Goal: Task Accomplishment & Management: Manage account settings

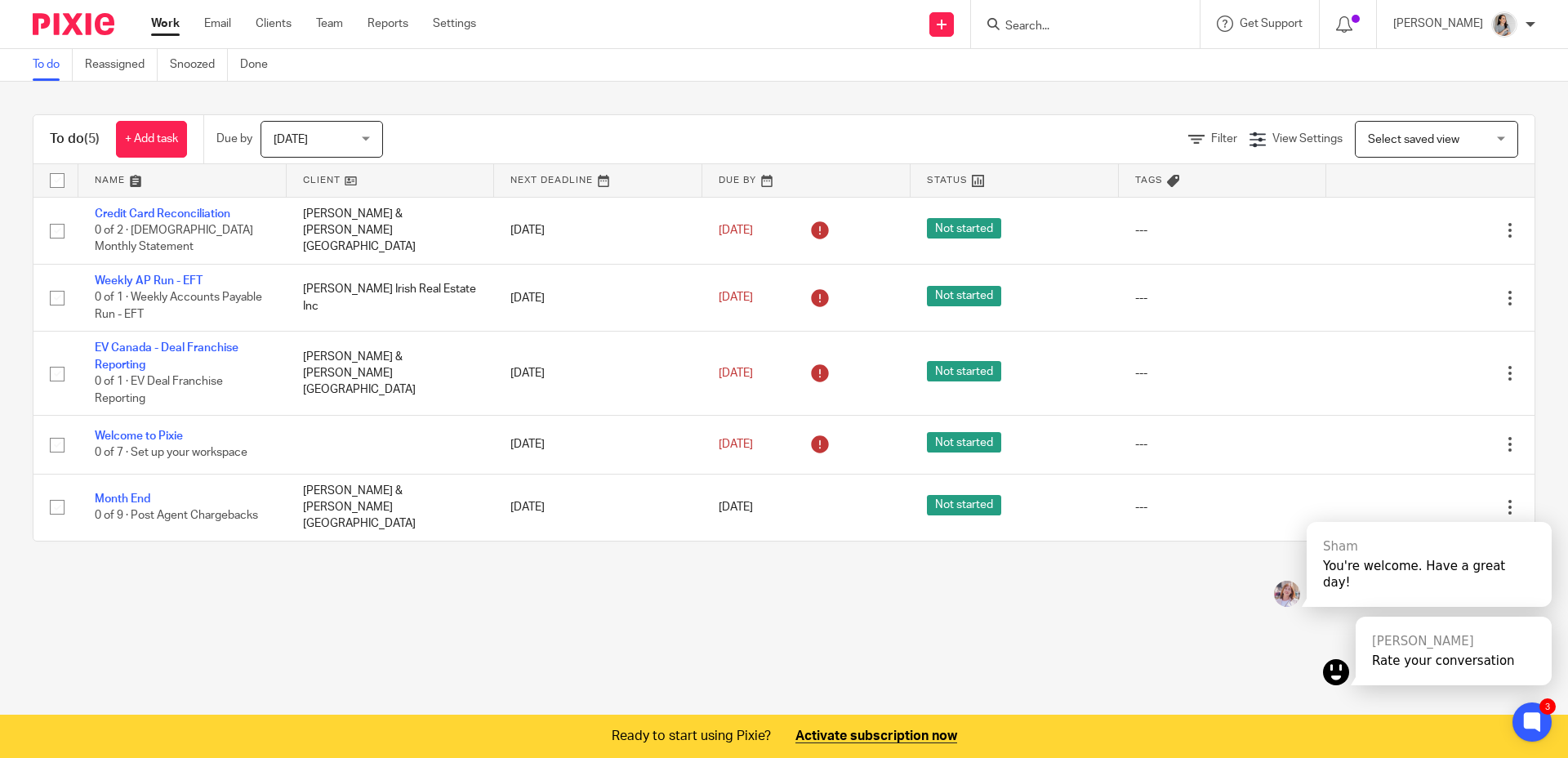
click at [1543, 516] on div at bounding box center [1539, 504] width 23 height 23
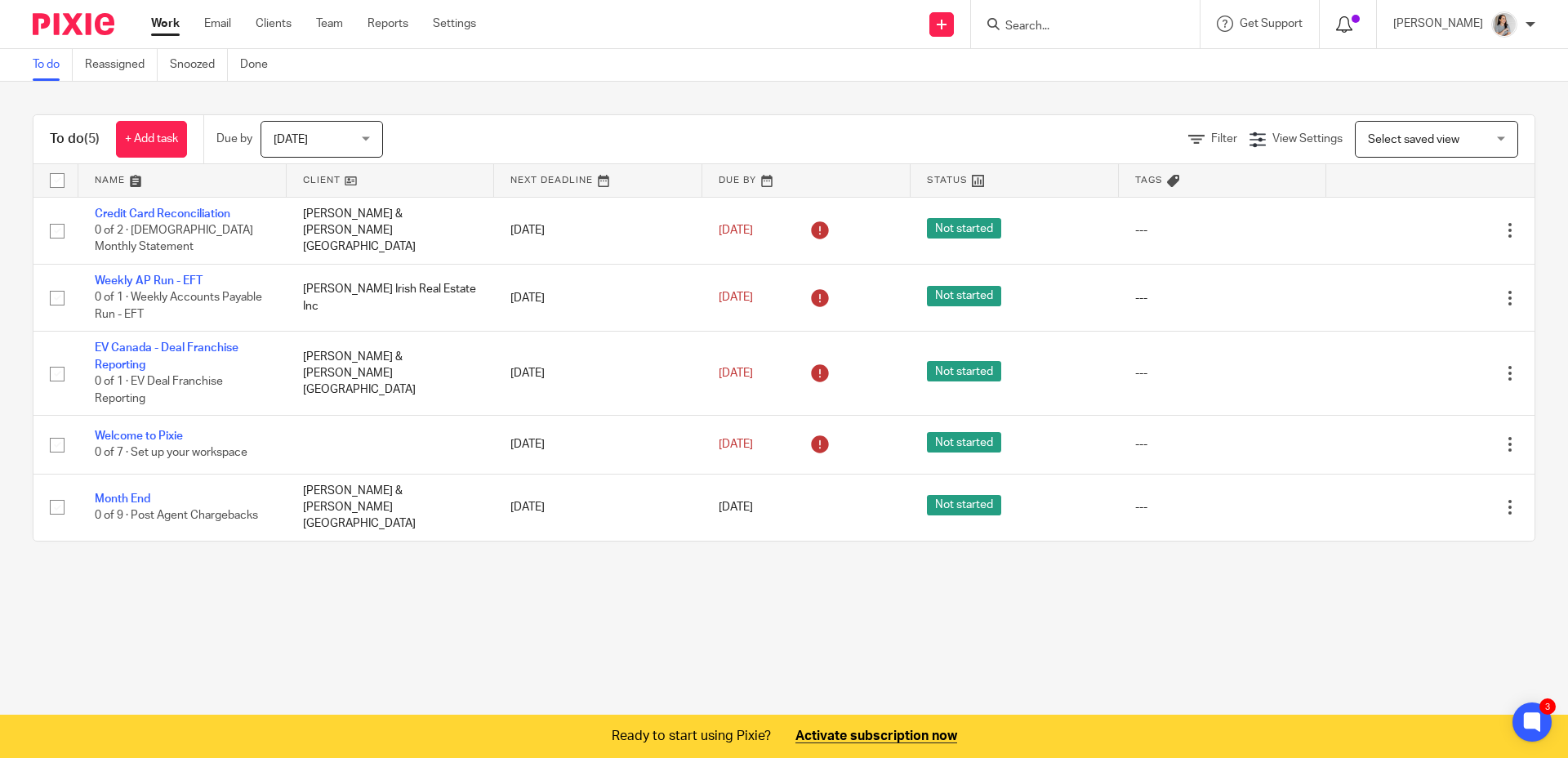
click at [1352, 29] on icon at bounding box center [1344, 25] width 17 height 17
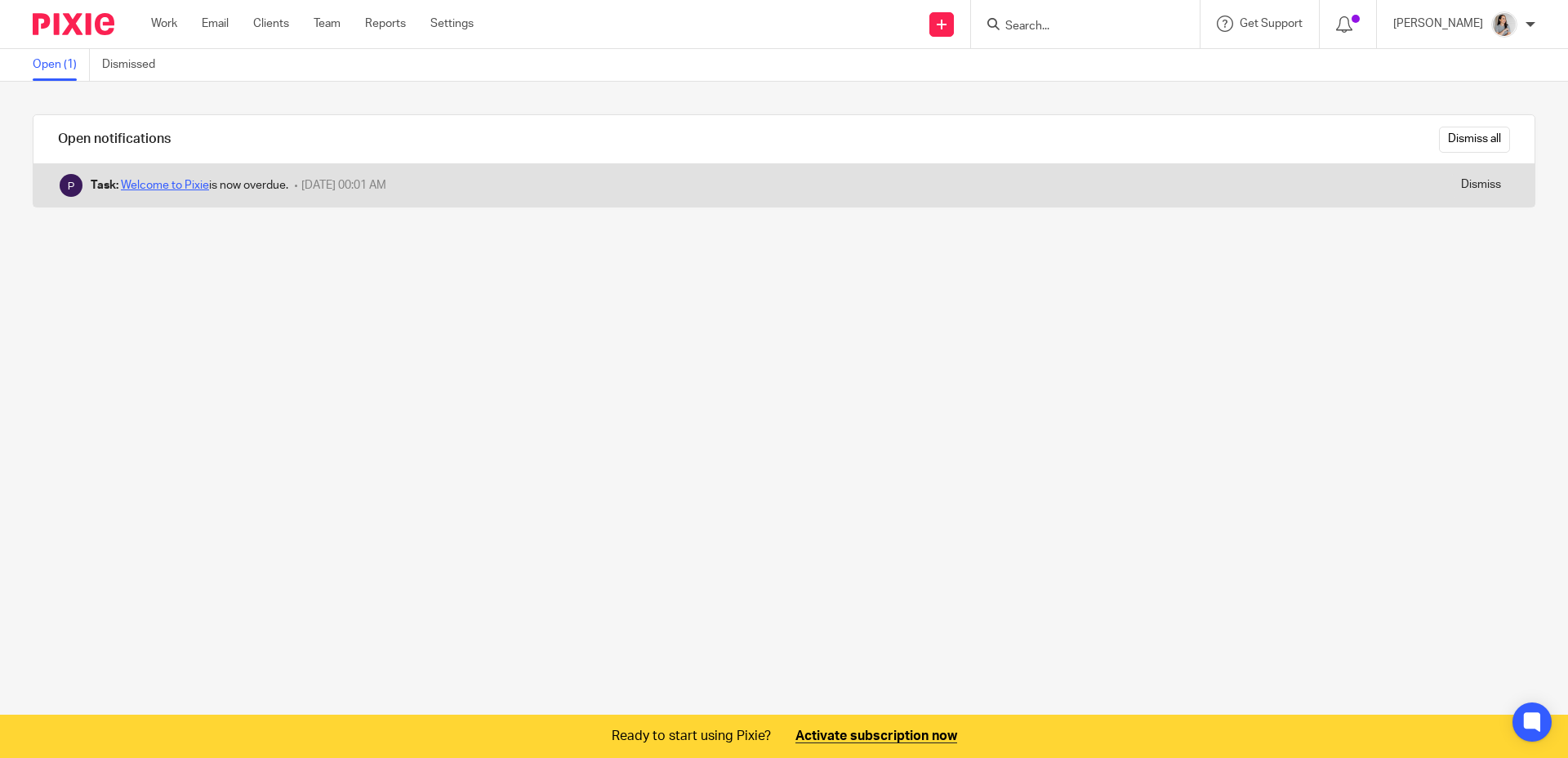
click at [177, 187] on link "Welcome to Pixie" at bounding box center [165, 185] width 88 height 11
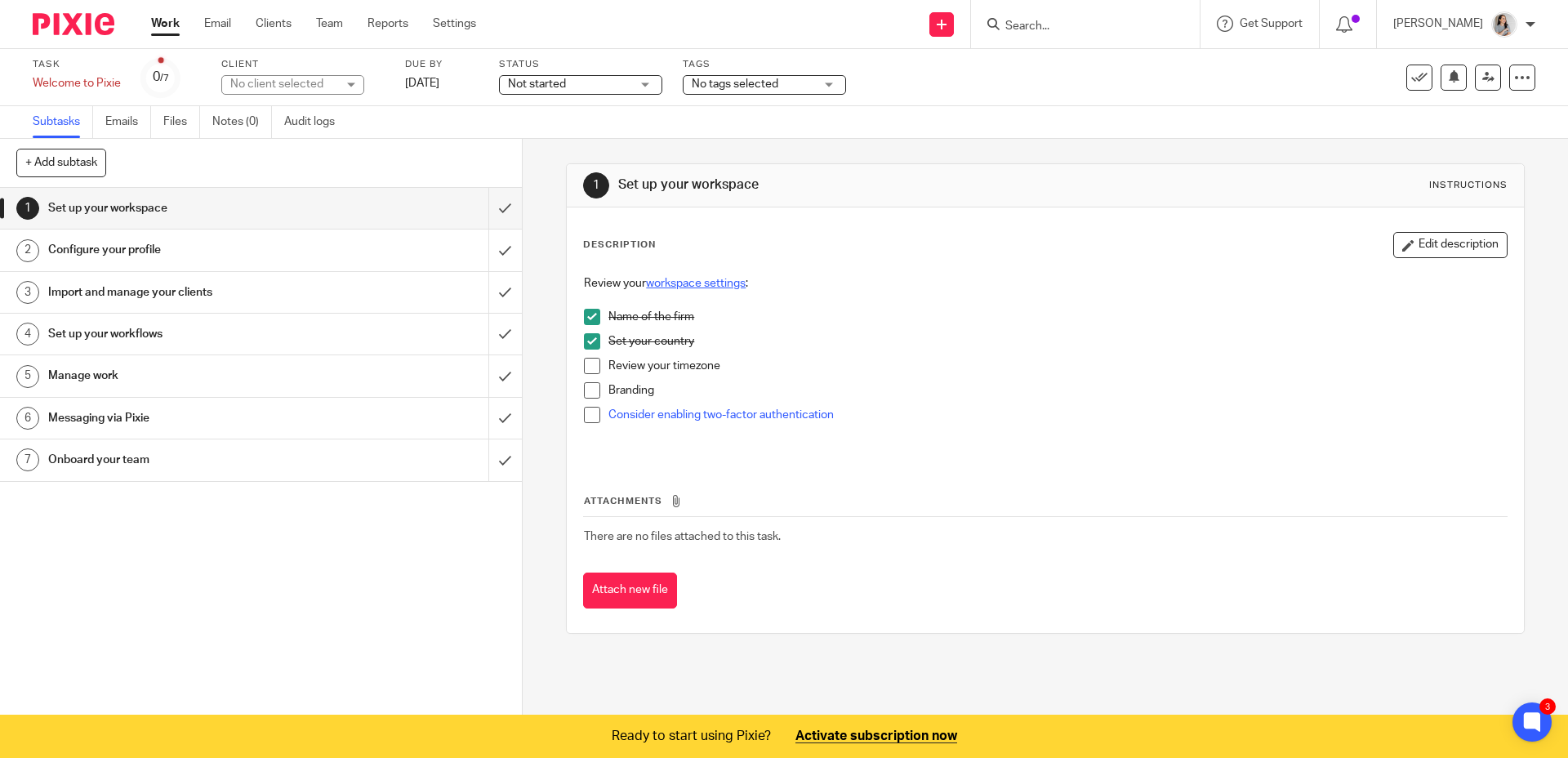
click at [667, 285] on link "workspace settings" at bounding box center [695, 283] width 99 height 11
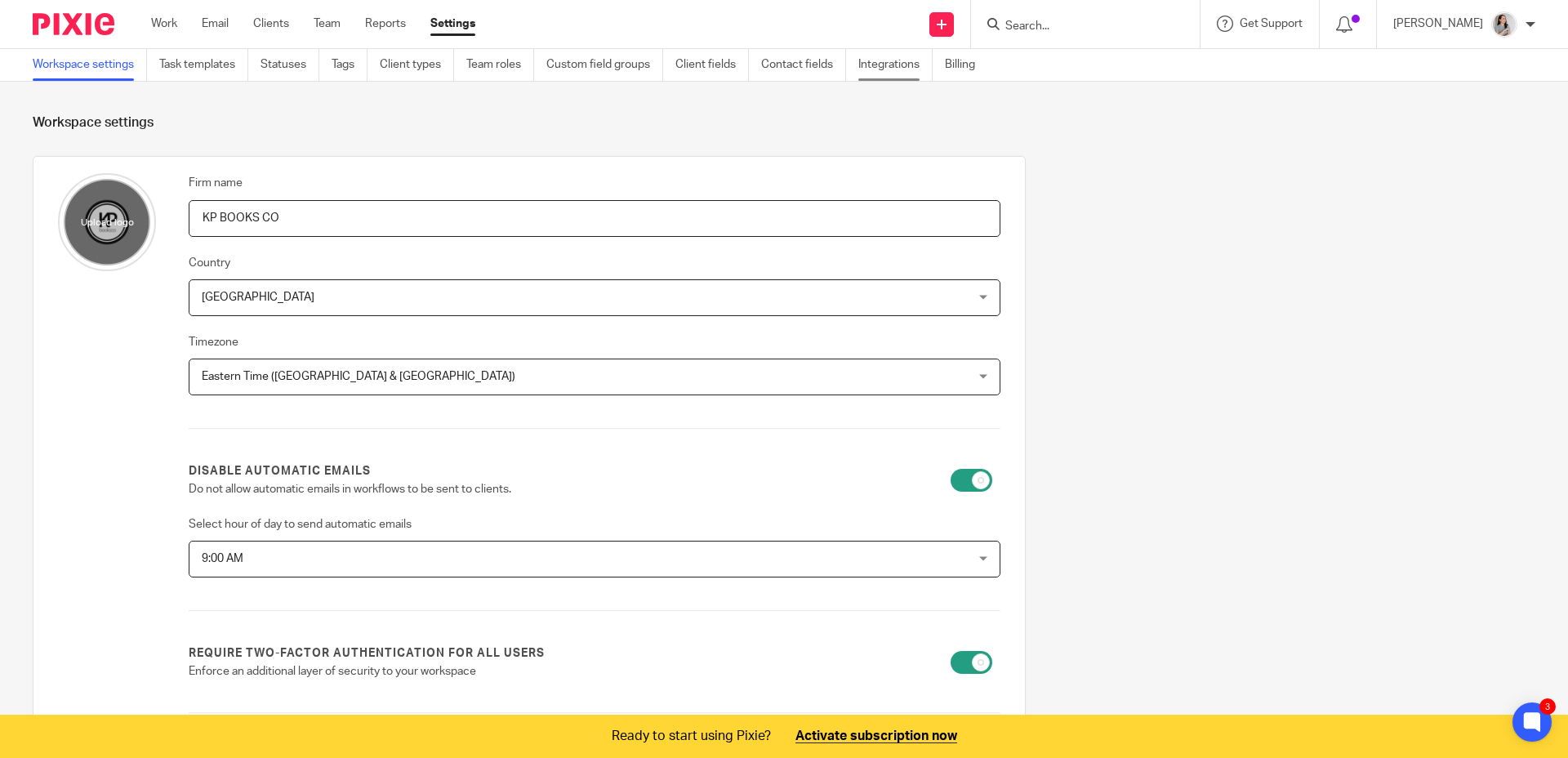
click at [885, 71] on link "Integrations" at bounding box center [895, 64] width 75 height 32
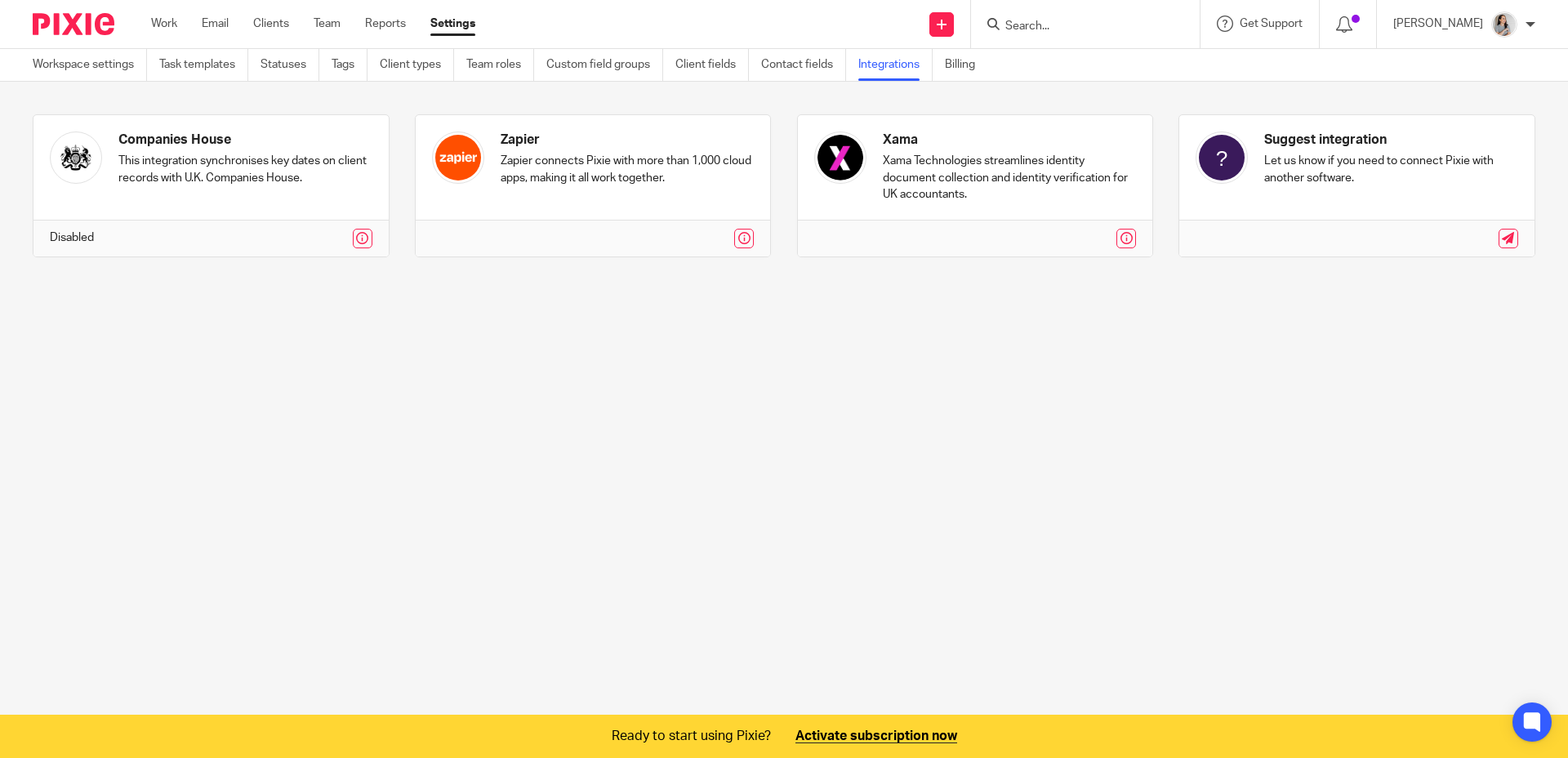
click at [1003, 453] on main "Workspace settings Task templates Statuses Tags Client types Team roles Custom …" at bounding box center [784, 379] width 1568 height 758
click at [969, 442] on main "Workspace settings Task templates Statuses Tags Client types Team roles Custom …" at bounding box center [784, 379] width 1568 height 758
